Goal: Navigation & Orientation: Find specific page/section

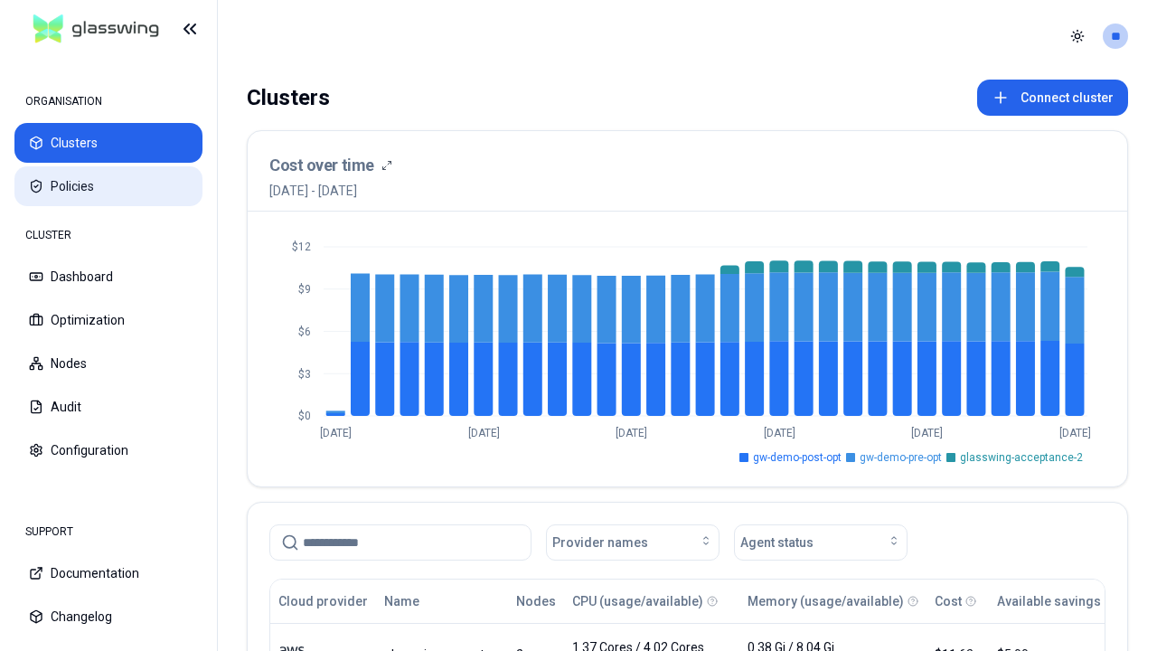
click at [108, 186] on button "Policies" at bounding box center [108, 186] width 188 height 40
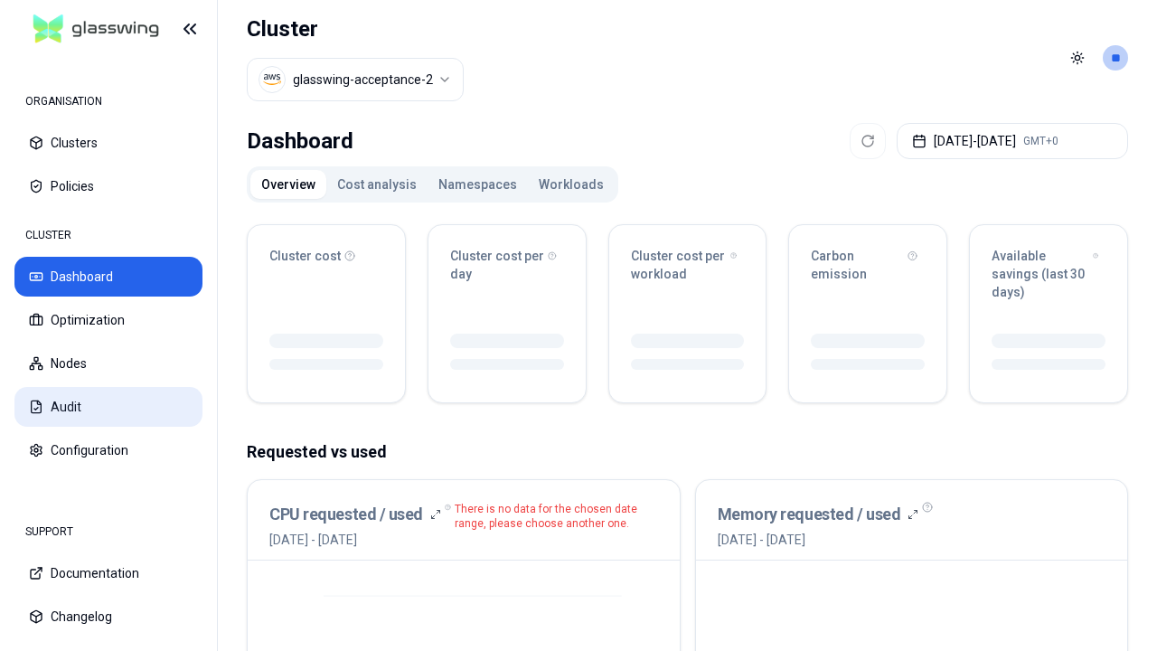
click at [108, 407] on button "Audit" at bounding box center [108, 407] width 188 height 40
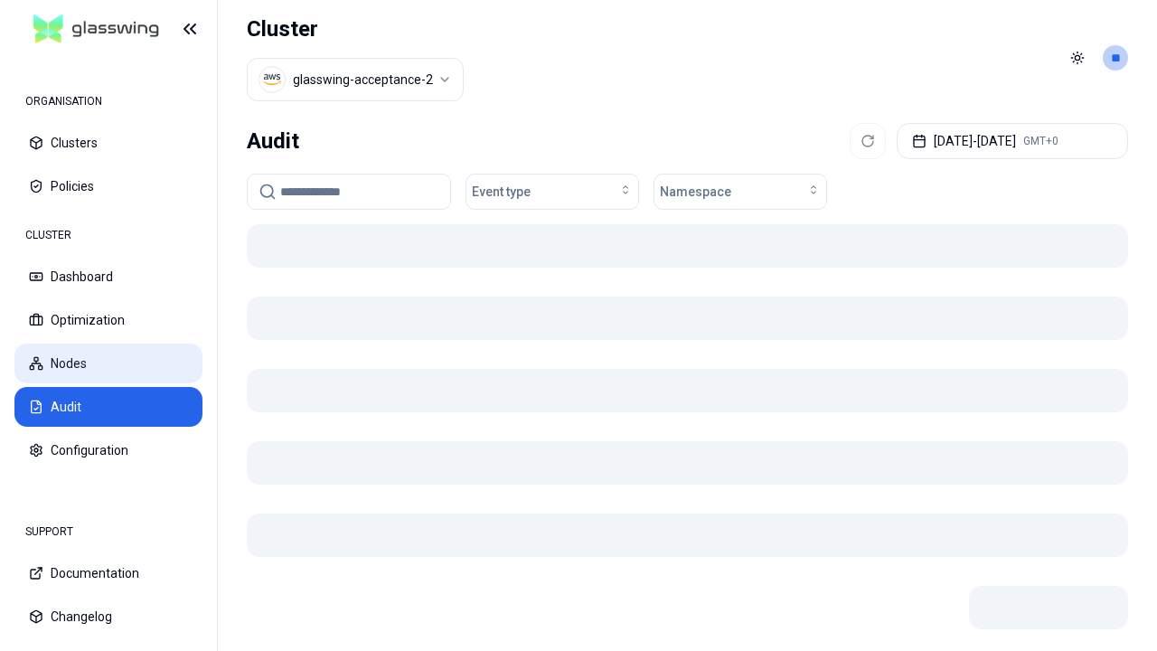
click at [108, 363] on button "Nodes" at bounding box center [108, 364] width 188 height 40
